Goal: Transaction & Acquisition: Register for event/course

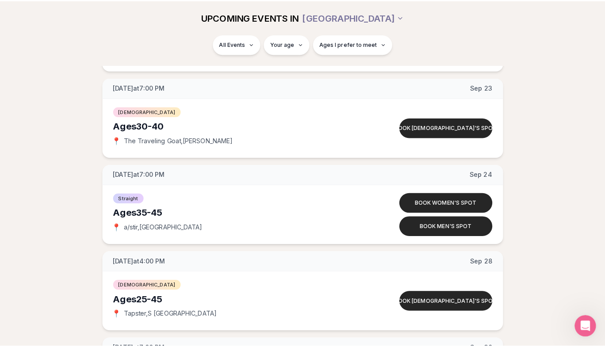
scroll to position [1558, 0]
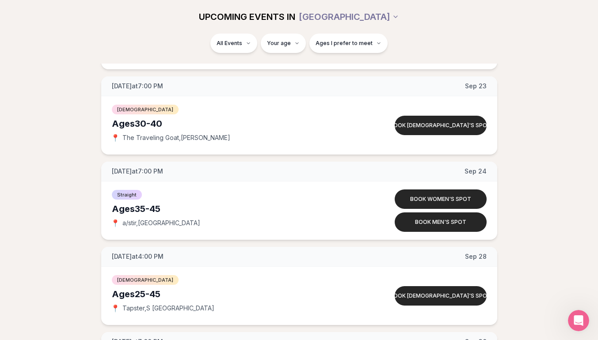
click at [373, 48] on button "Ages I prefer to meet" at bounding box center [348, 43] width 78 height 19
click at [455, 46] on div "All Events Your age Ages I prefer to meet" at bounding box center [299, 45] width 495 height 23
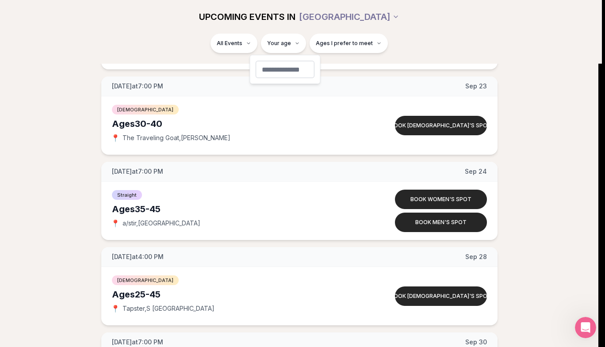
type input "**"
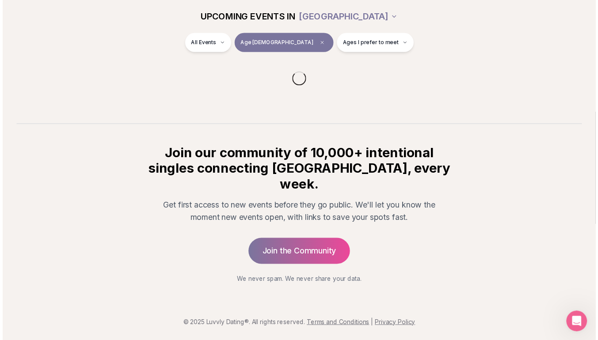
scroll to position [99, 0]
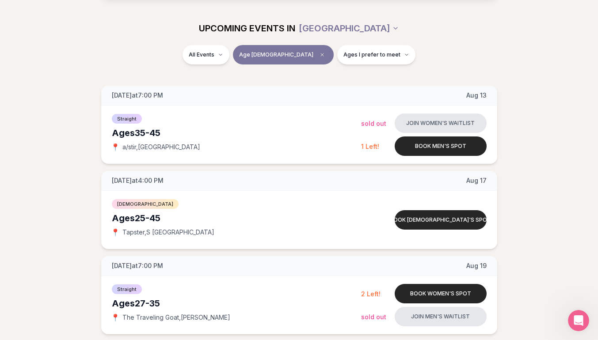
click at [447, 55] on div "All Events Age [DEMOGRAPHIC_DATA] Ages I prefer to meet" at bounding box center [299, 56] width 495 height 23
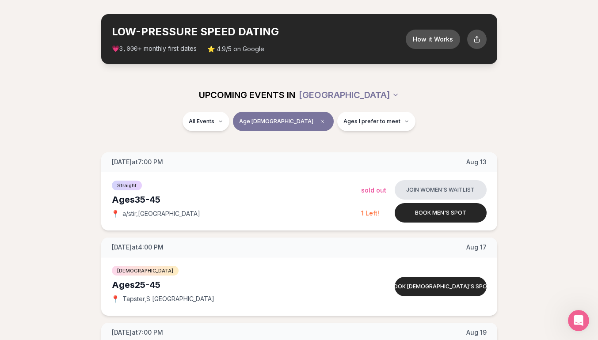
scroll to position [0, 0]
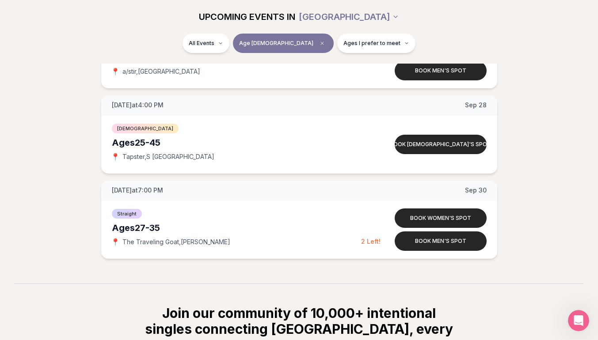
click at [320, 240] on div "📍 The Traveling Goat , [PERSON_NAME]" at bounding box center [236, 242] width 249 height 9
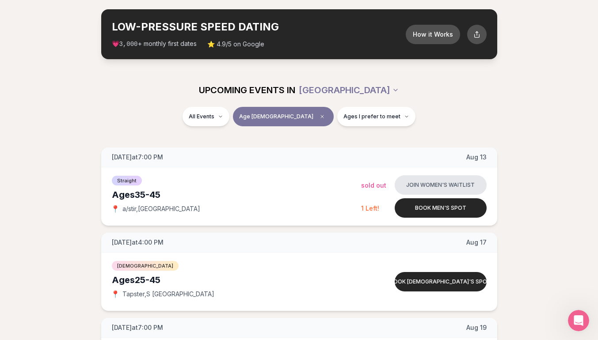
scroll to position [36, 0]
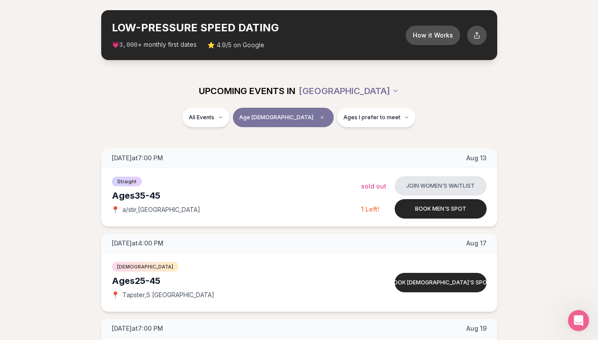
click at [351, 118] on span "Ages I prefer to meet" at bounding box center [371, 117] width 57 height 7
click at [312, 139] on button "Younger than me" at bounding box center [312, 139] width 7 height 7
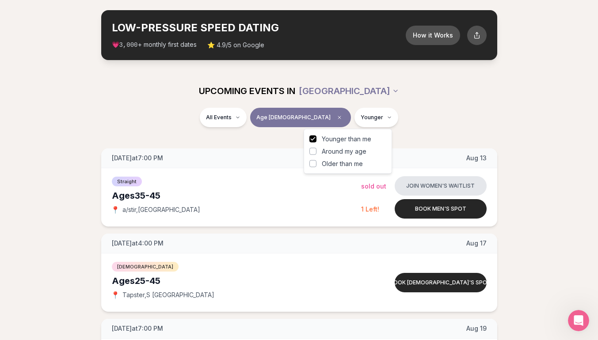
click at [311, 153] on button "Around my age" at bounding box center [312, 151] width 7 height 7
click at [158, 108] on div "All Events Age [DEMOGRAPHIC_DATA] Younger + Same age" at bounding box center [299, 119] width 495 height 23
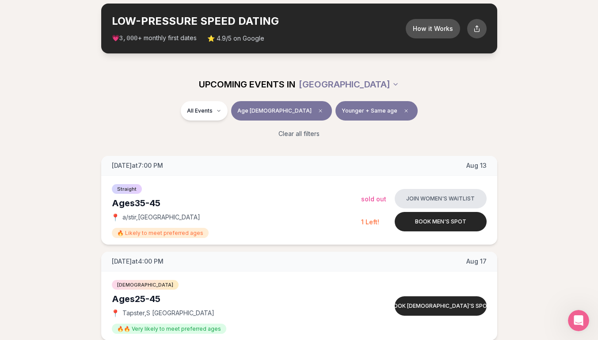
scroll to position [43, 0]
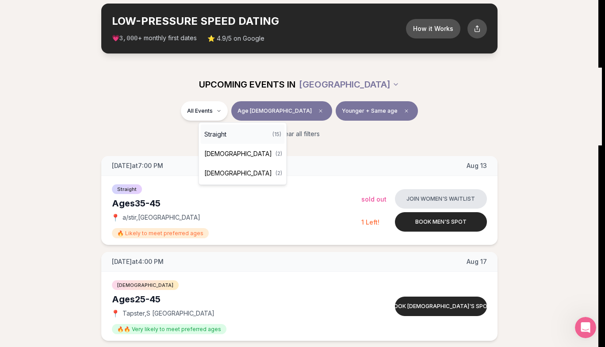
click at [215, 137] on span "Straight" at bounding box center [215, 134] width 22 height 9
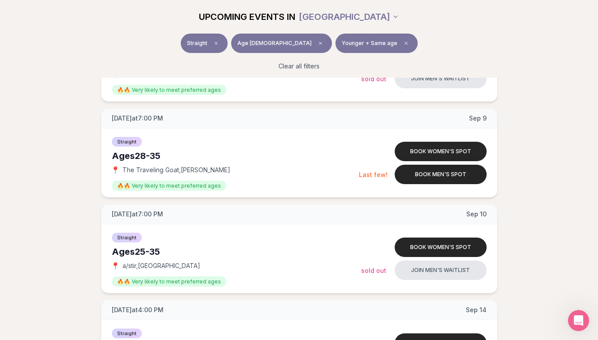
scroll to position [847, 3]
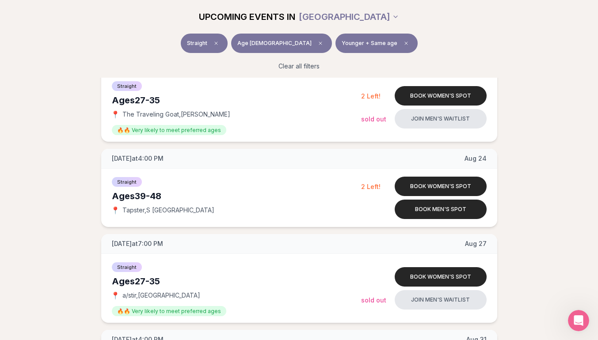
scroll to position [472, 0]
